Goal: Learn about a topic

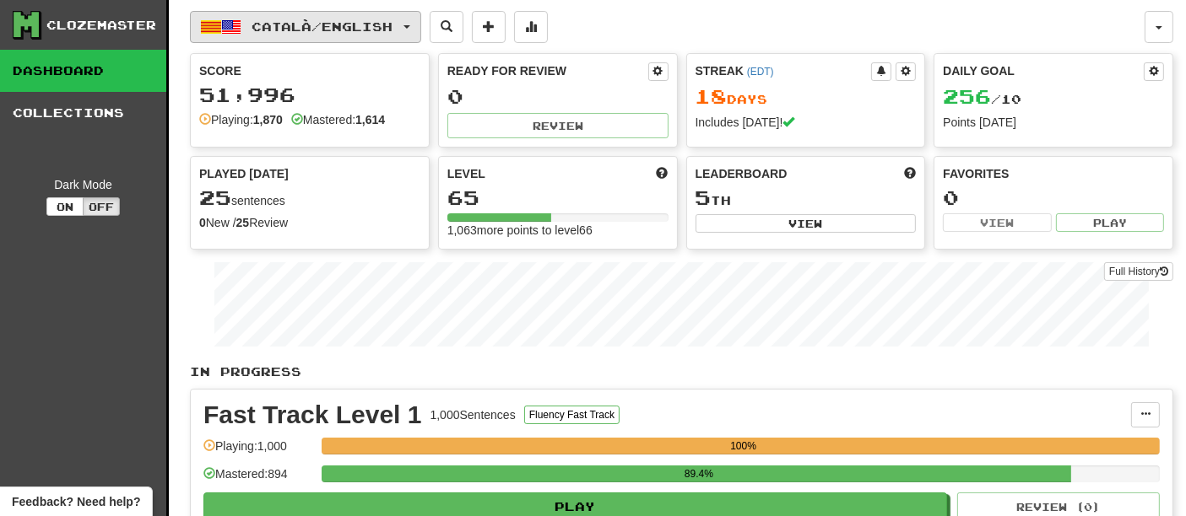
click at [358, 24] on span "Català / English" at bounding box center [322, 26] width 141 height 14
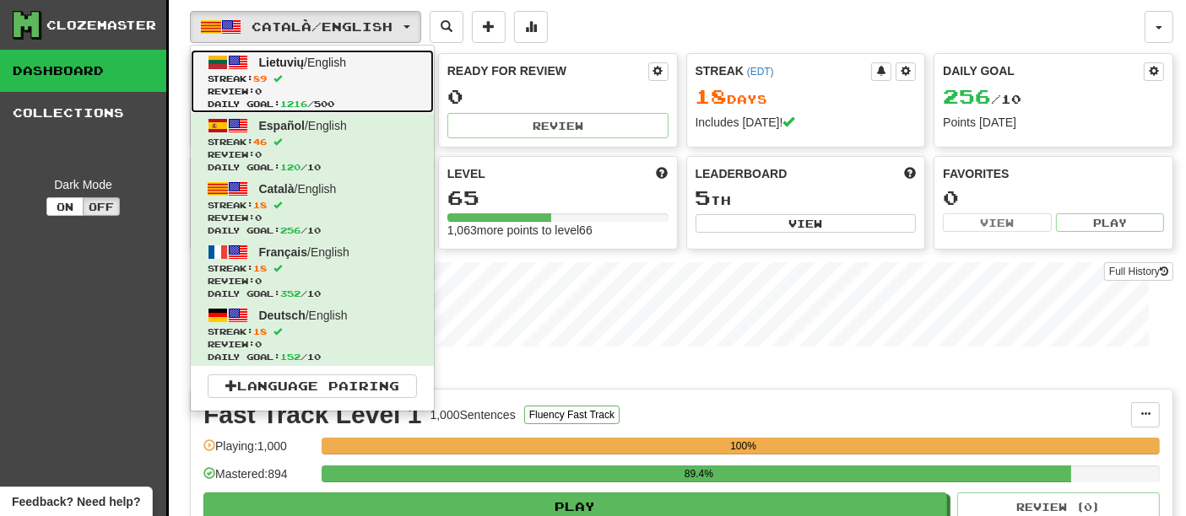
click at [340, 80] on span "Streak: 89" at bounding box center [312, 79] width 209 height 13
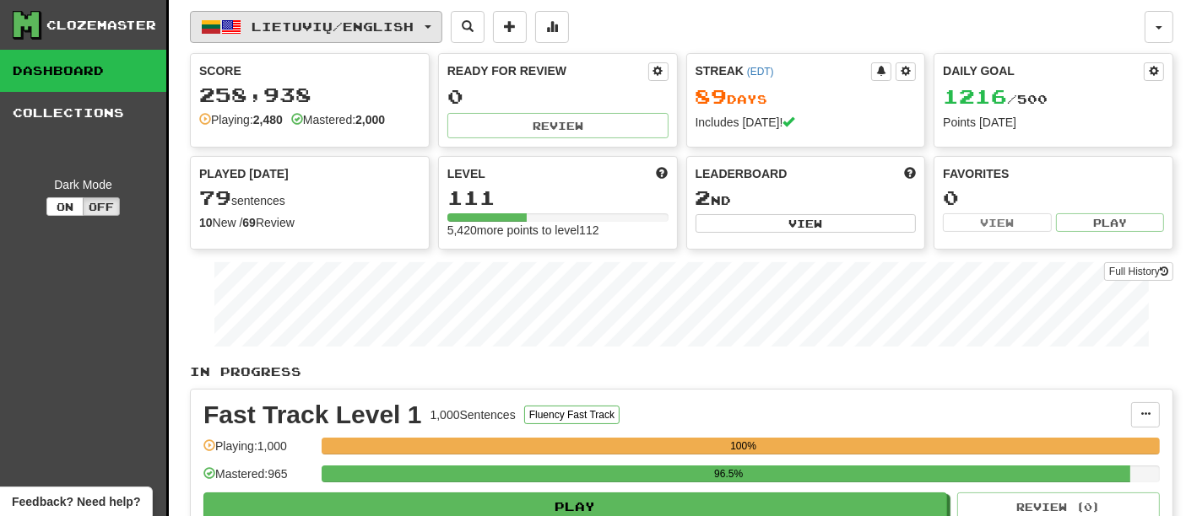
click at [397, 23] on span "Lietuvių / English" at bounding box center [333, 26] width 162 height 14
